Goal: Transaction & Acquisition: Download file/media

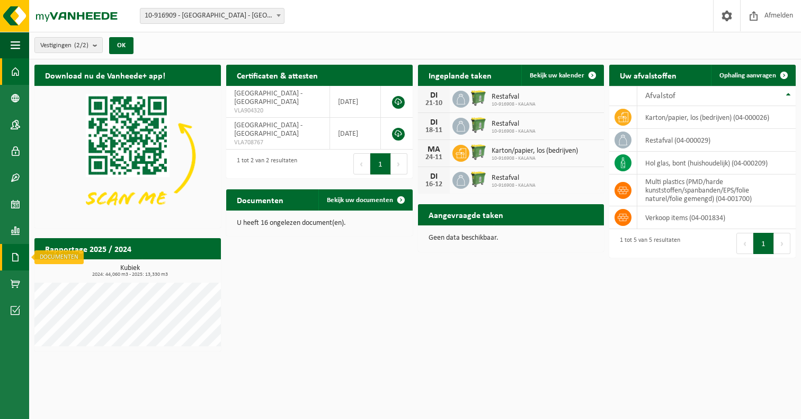
click at [17, 258] on span at bounding box center [16, 257] width 10 height 26
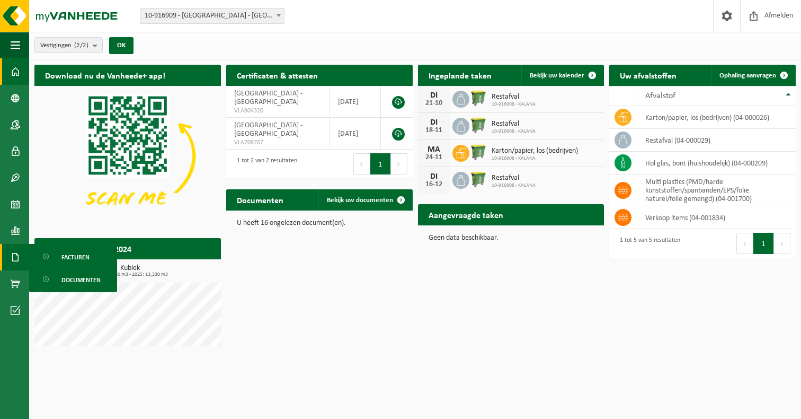
click at [17, 258] on span at bounding box center [16, 257] width 10 height 26
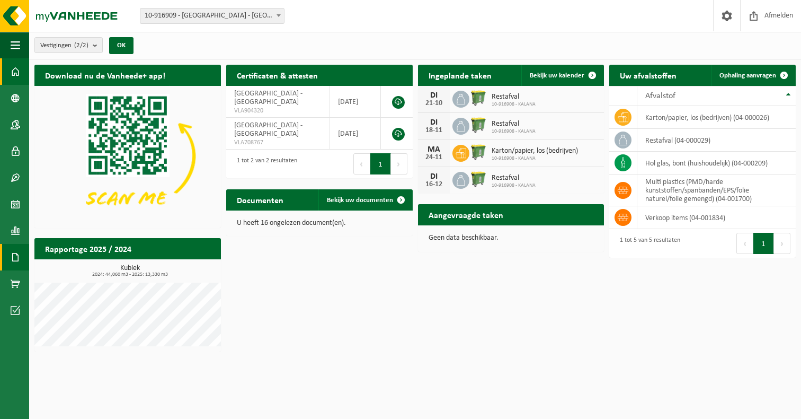
click at [14, 259] on span at bounding box center [16, 257] width 10 height 26
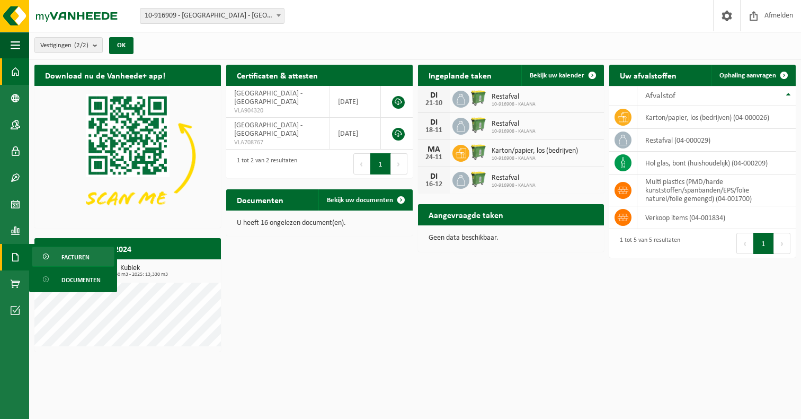
click at [65, 260] on span "Facturen" at bounding box center [75, 257] width 28 height 20
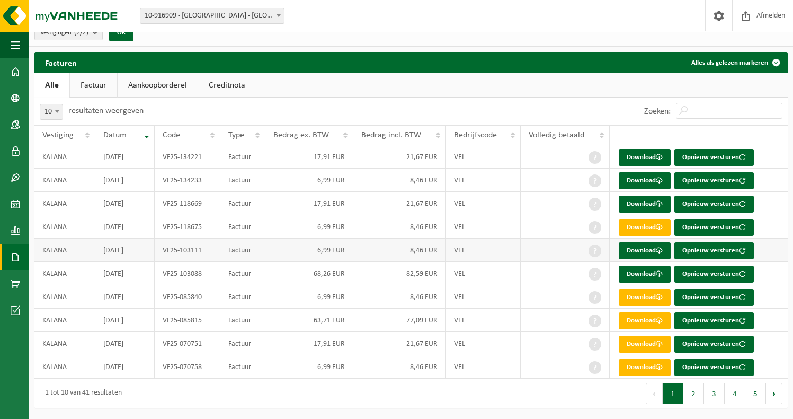
scroll to position [16, 0]
click at [653, 272] on link "Download" at bounding box center [645, 274] width 52 height 17
click at [650, 251] on link "Download" at bounding box center [645, 250] width 52 height 17
click at [641, 223] on link "Download" at bounding box center [645, 227] width 52 height 17
click at [643, 203] on link "Download" at bounding box center [645, 204] width 52 height 17
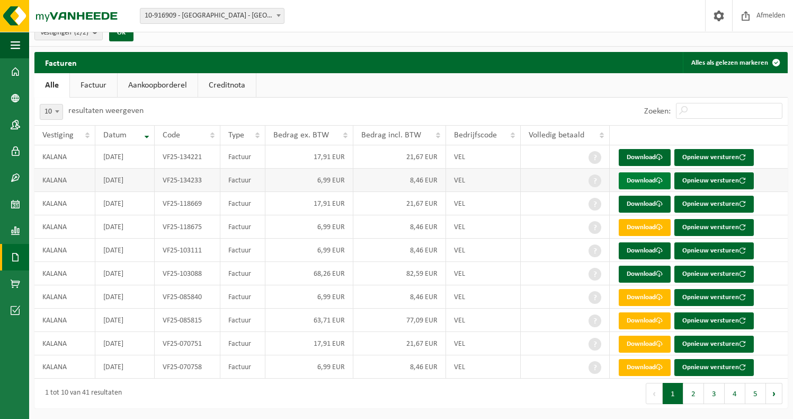
click at [642, 179] on link "Download" at bounding box center [645, 180] width 52 height 17
click at [643, 149] on link "Download" at bounding box center [645, 157] width 52 height 17
